Goal: Transaction & Acquisition: Book appointment/travel/reservation

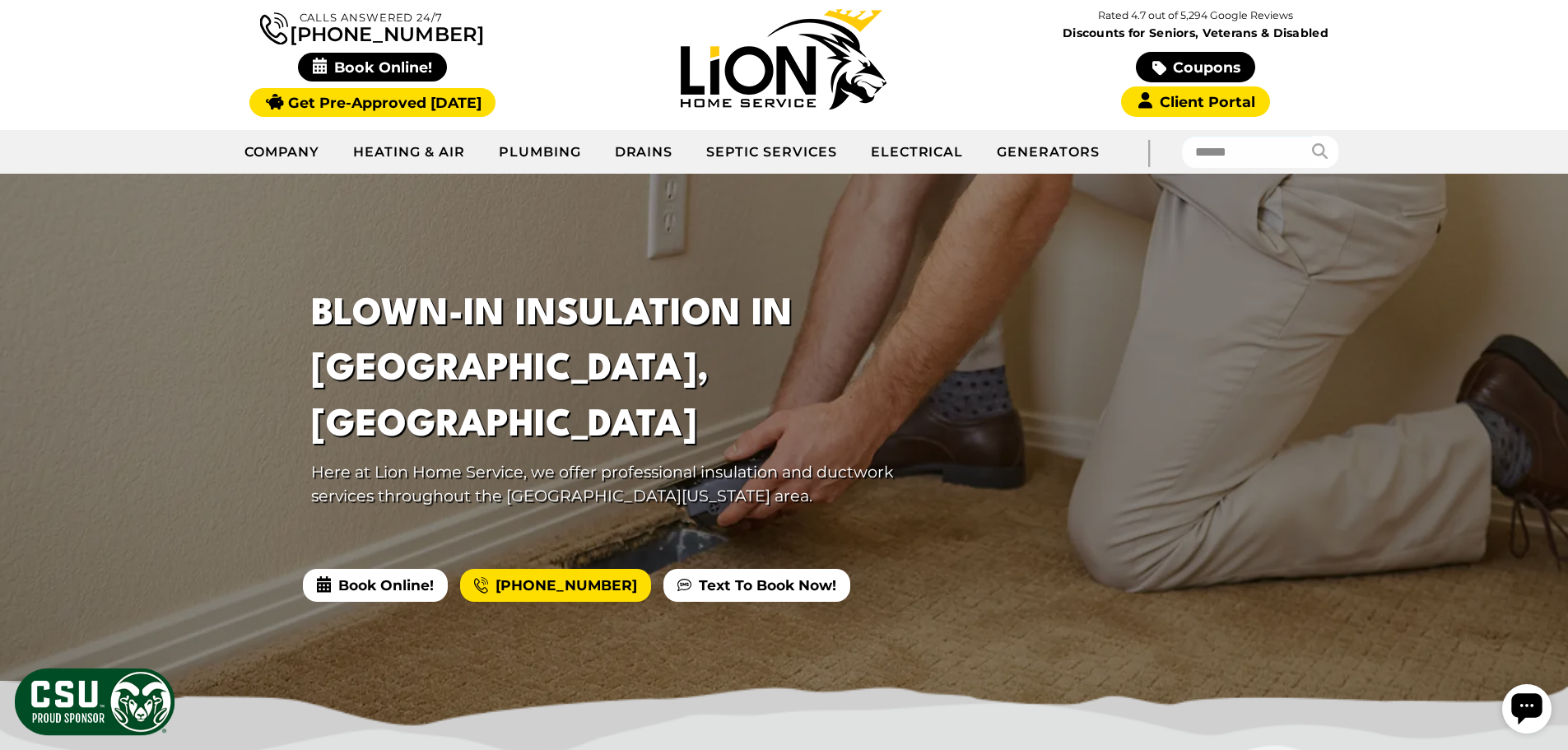
scroll to position [165, 0]
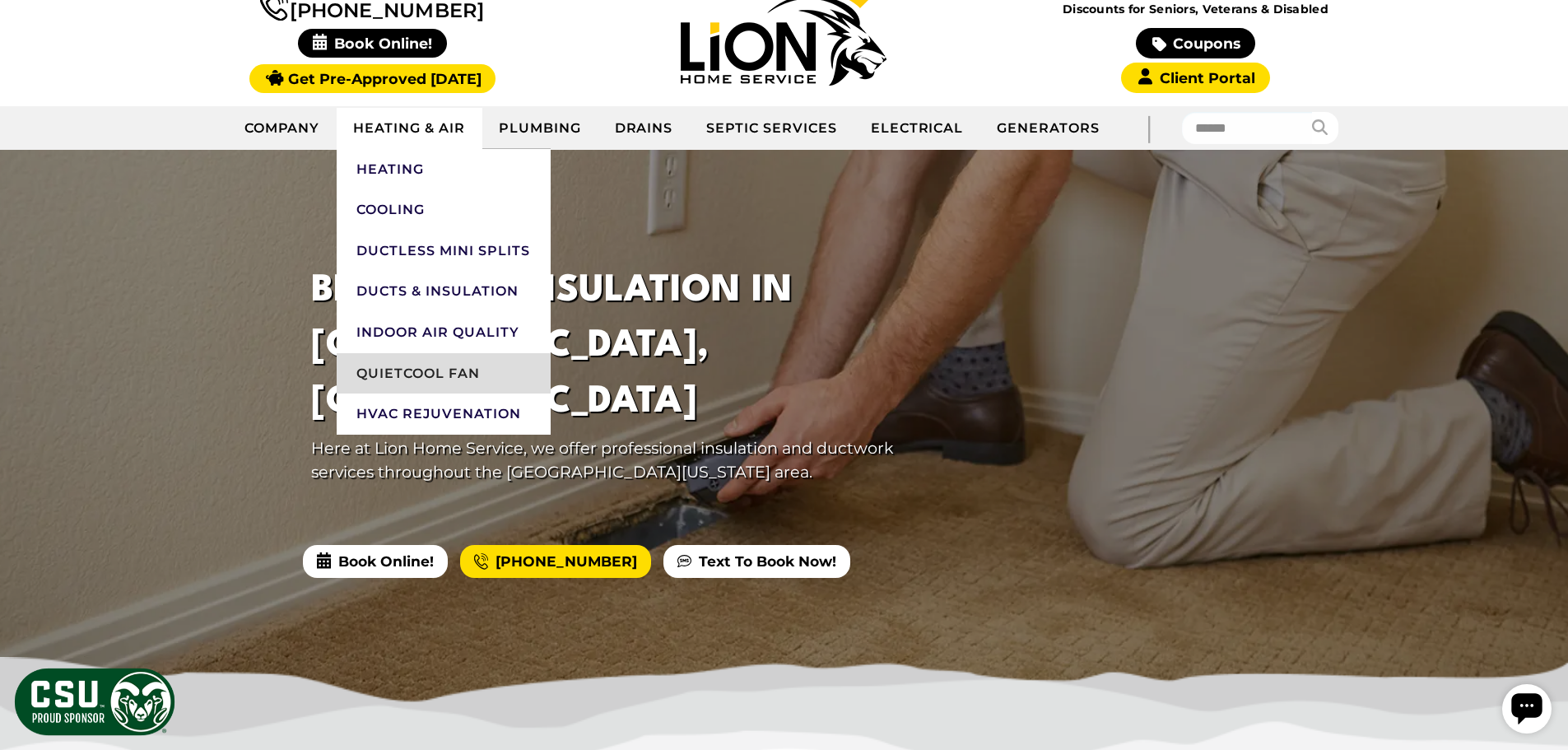
click at [408, 374] on link "QuietCool Fan" at bounding box center [443, 374] width 214 height 41
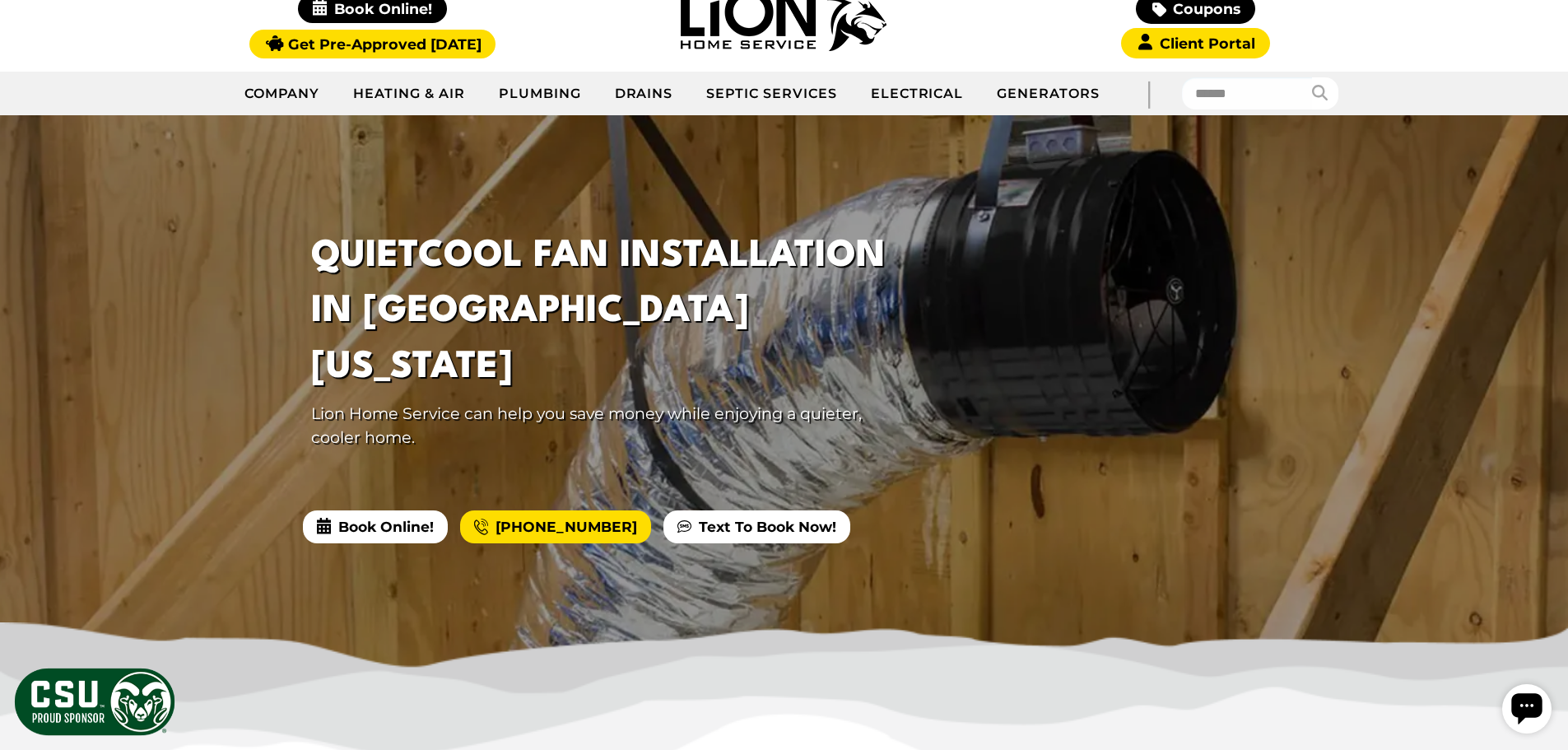
scroll to position [330, 0]
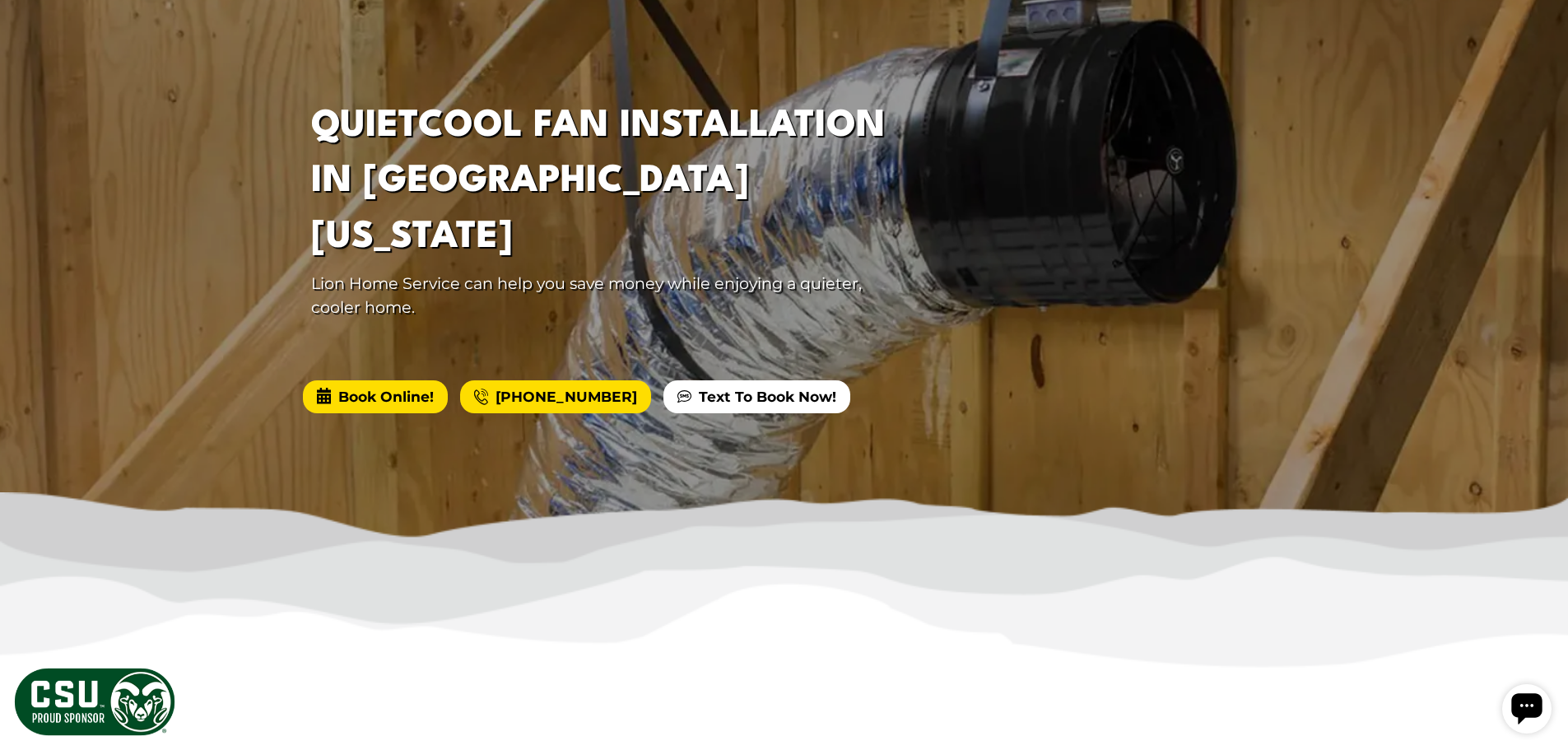
click at [403, 381] on span "Book Online!" at bounding box center [375, 397] width 144 height 33
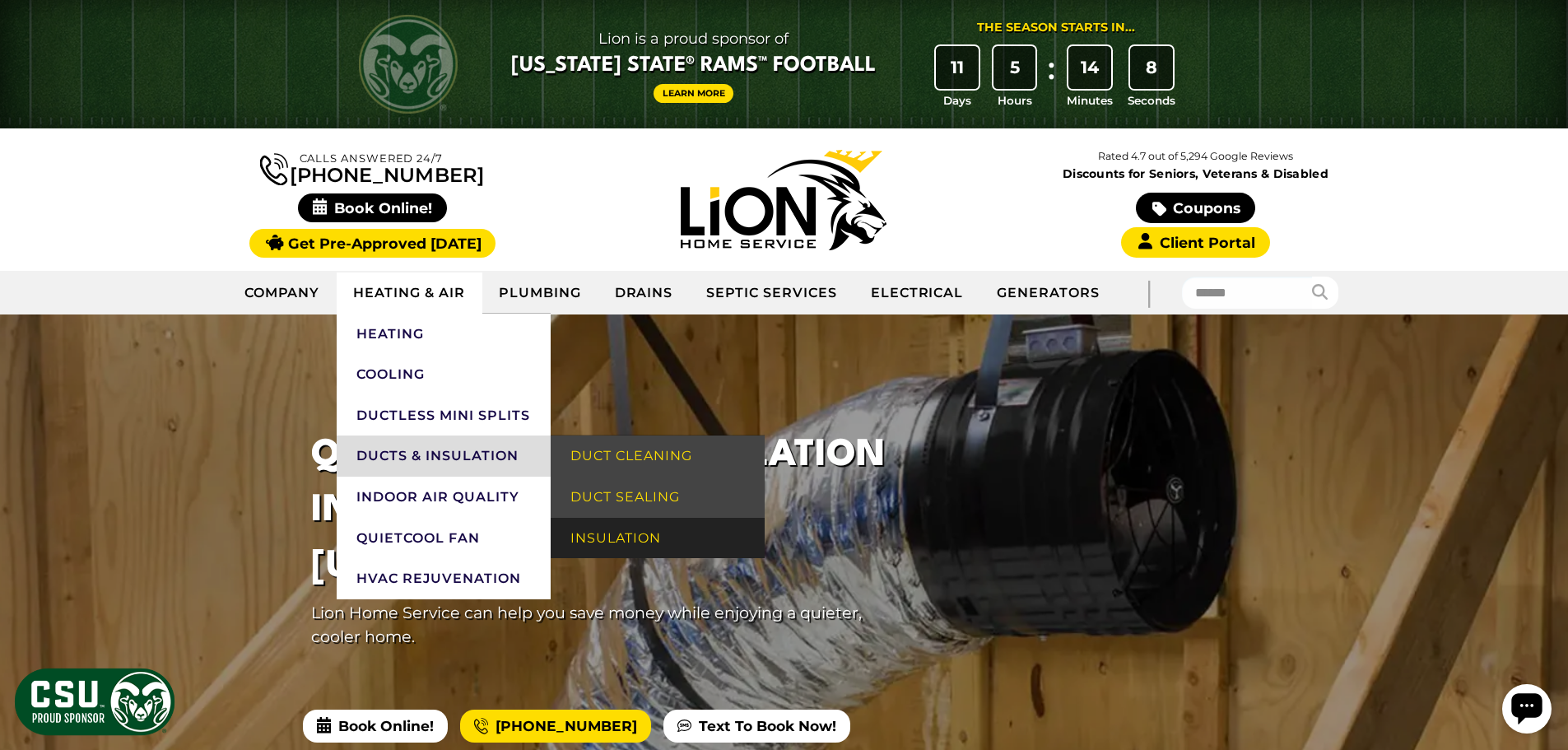
click at [622, 526] on link "Insulation" at bounding box center [657, 538] width 214 height 41
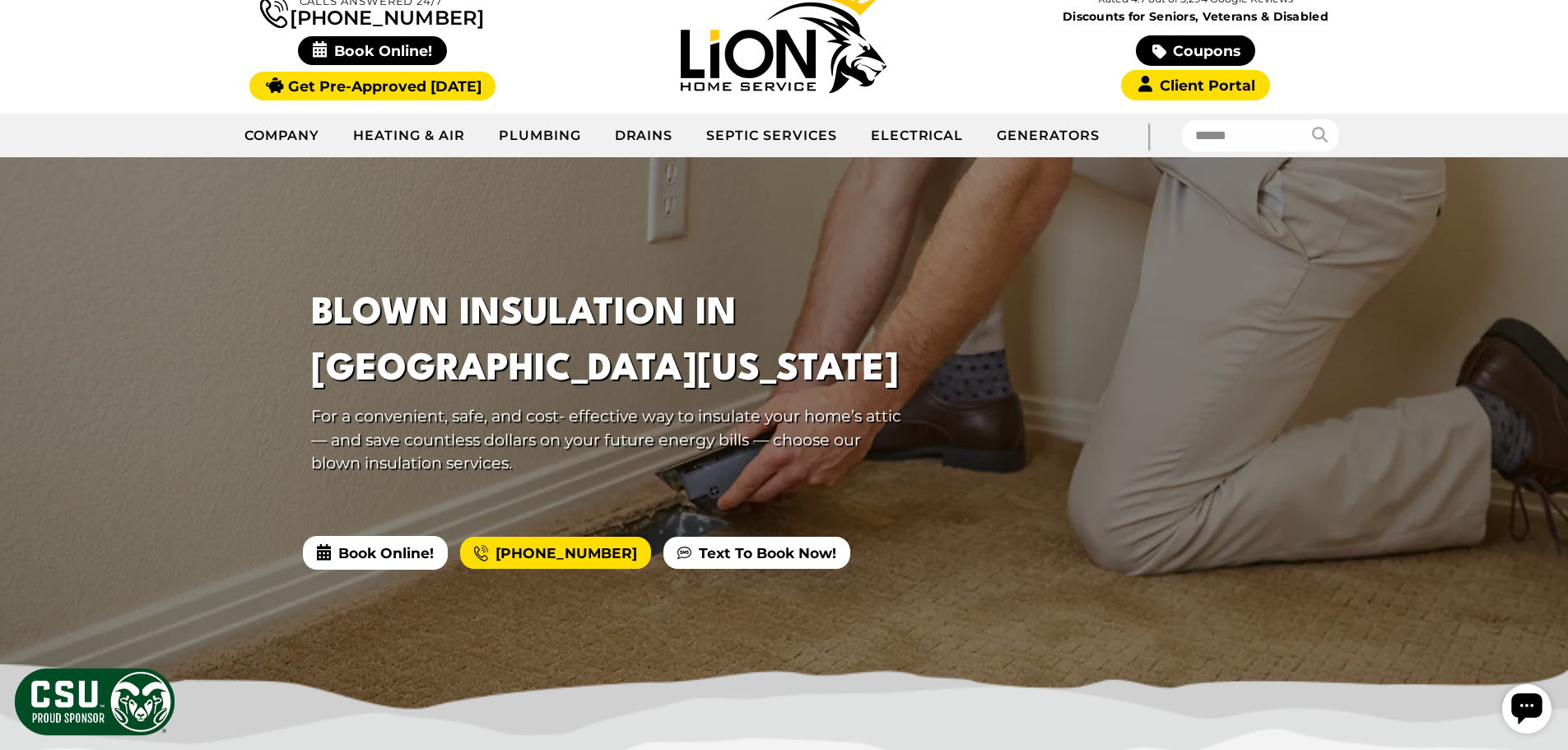
scroll to position [165, 0]
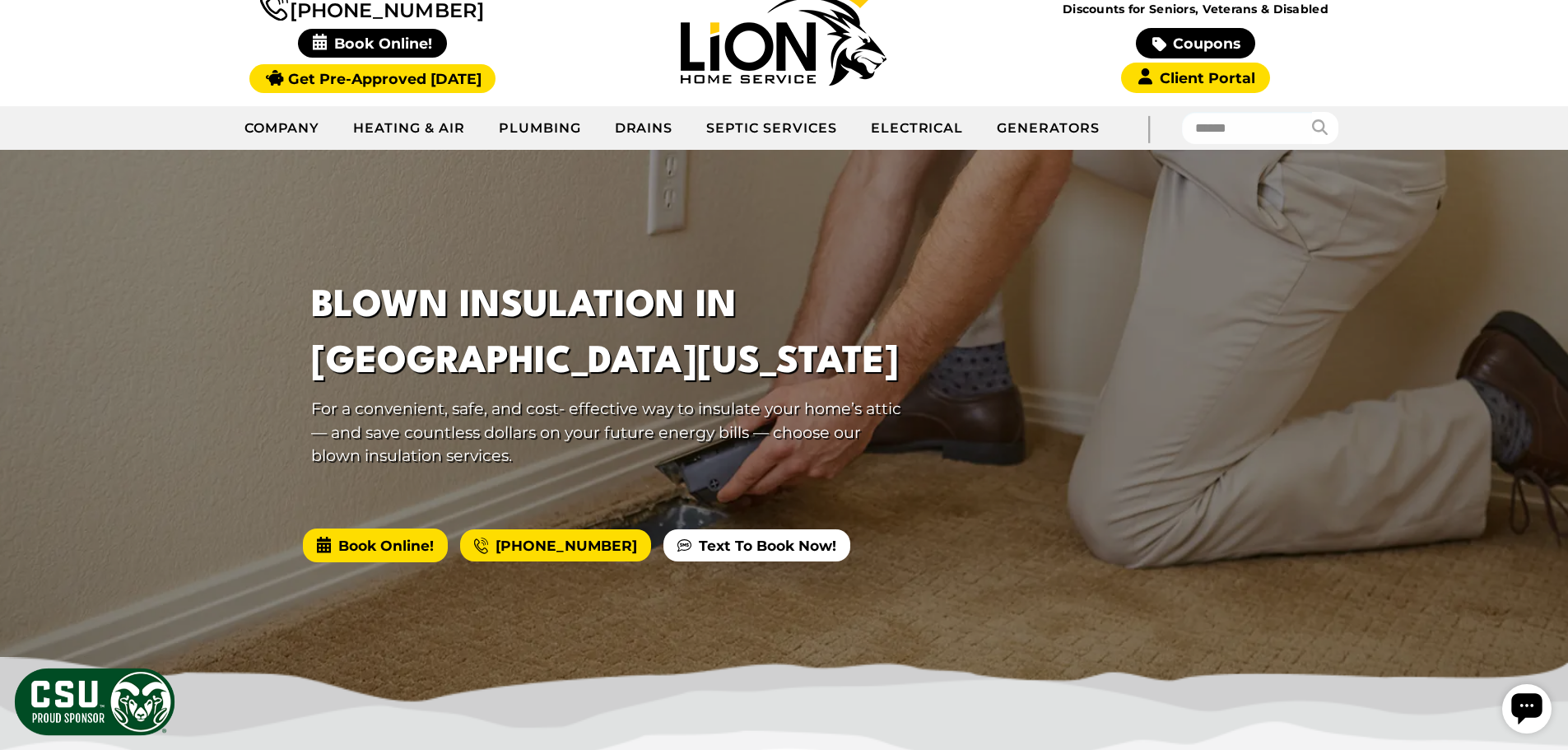
click at [414, 551] on span "Book Online!" at bounding box center [375, 545] width 144 height 33
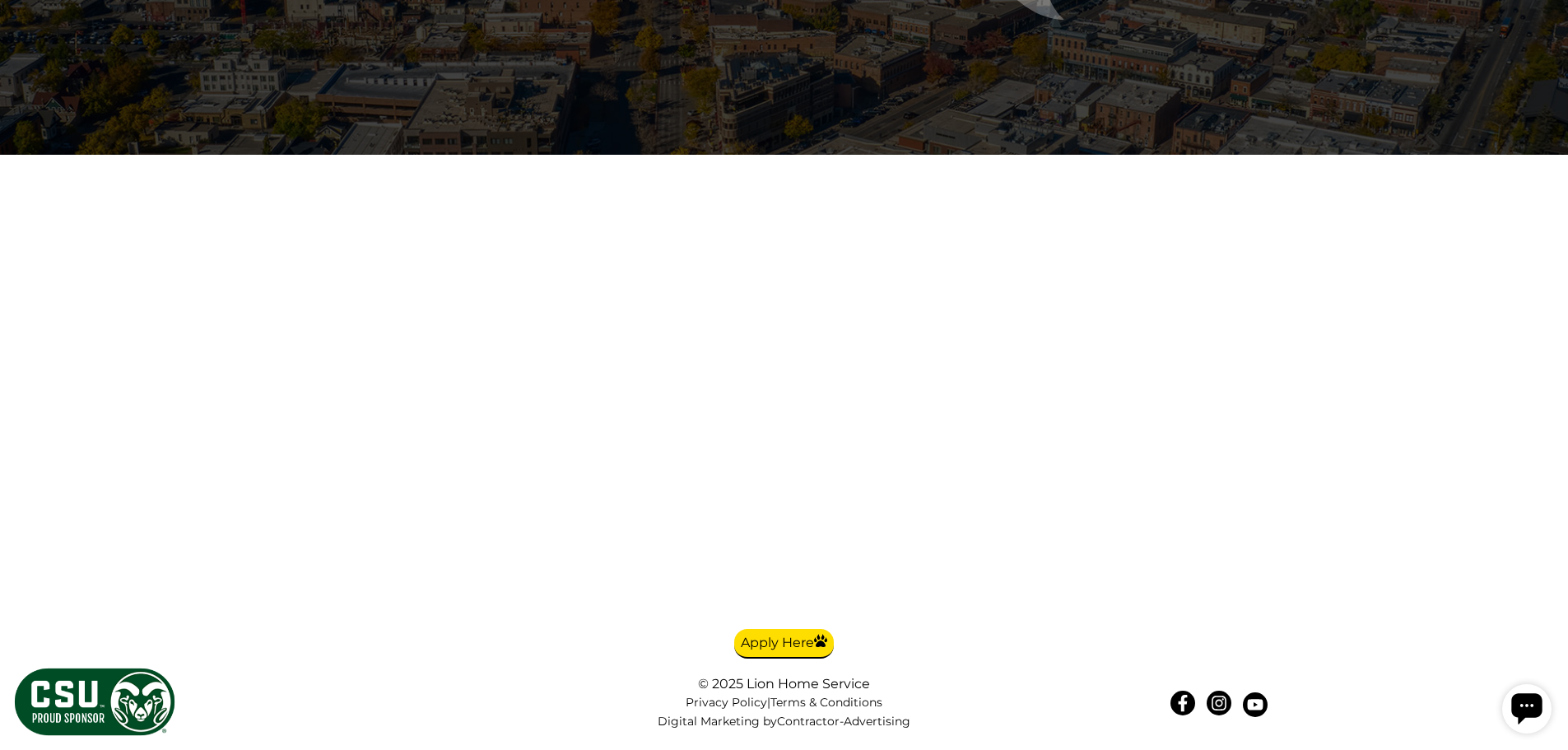
scroll to position [3129, 0]
